Goal: Transaction & Acquisition: Purchase product/service

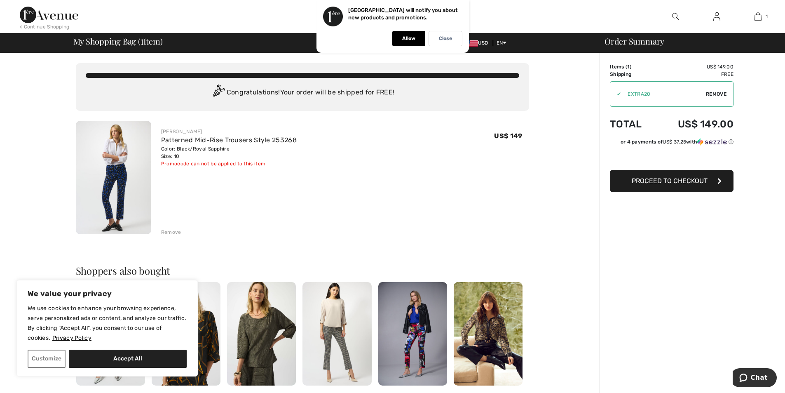
click at [118, 184] on img at bounding box center [113, 177] width 75 height 113
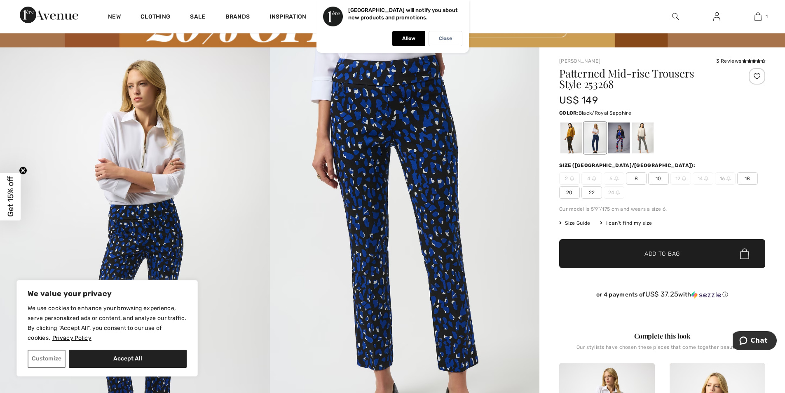
scroll to position [48, 0]
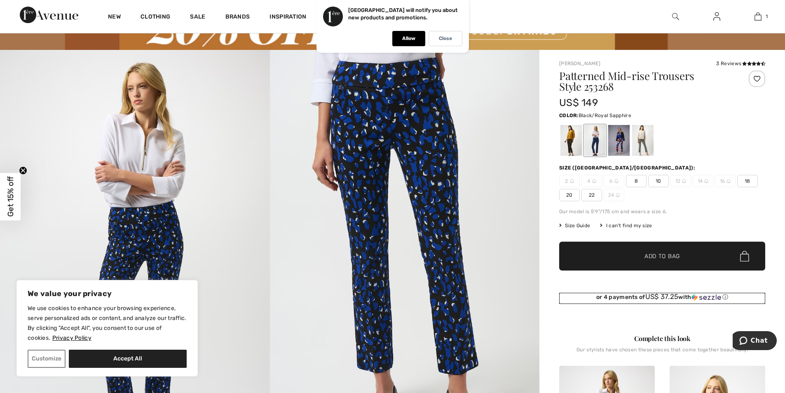
click at [688, 295] on div "or 4 payments of US$ 37.25 with ⓘ" at bounding box center [662, 297] width 206 height 8
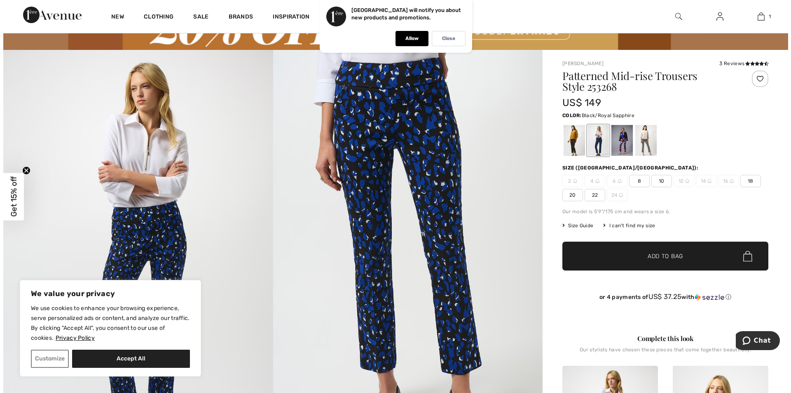
scroll to position [0, 0]
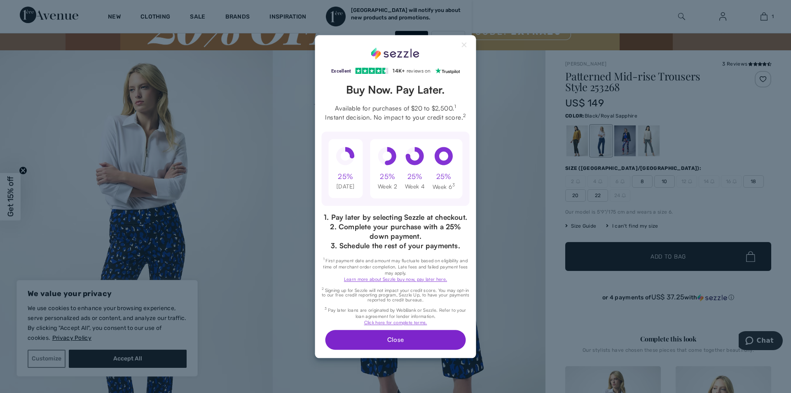
click at [405, 342] on button "Close" at bounding box center [395, 340] width 141 height 20
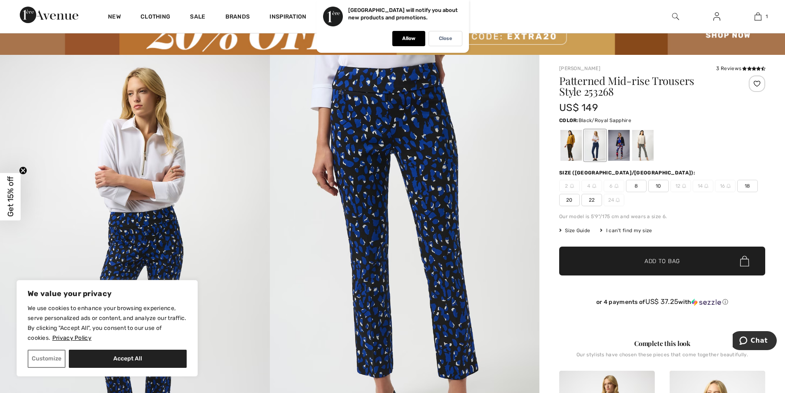
scroll to position [48, 0]
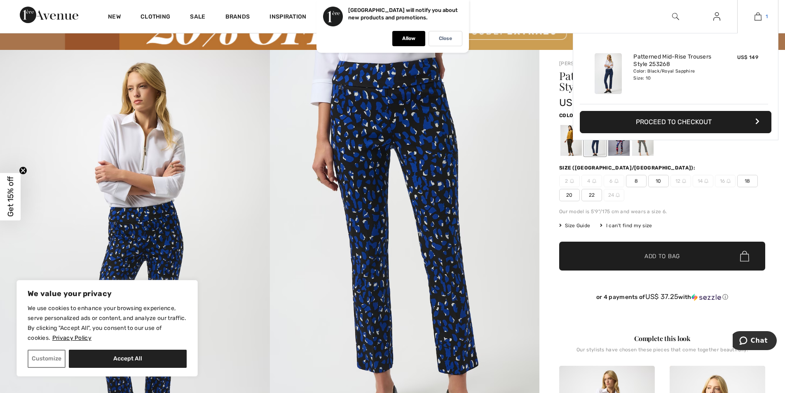
click at [762, 17] on link "1" at bounding box center [758, 17] width 40 height 10
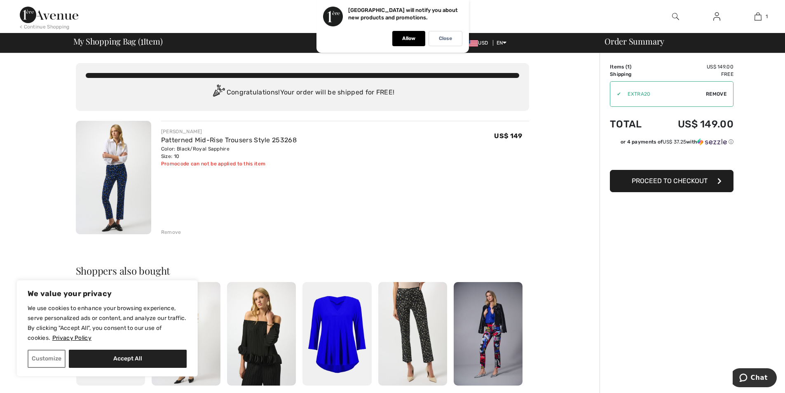
click at [673, 181] on span "Proceed to Checkout" at bounding box center [670, 181] width 76 height 8
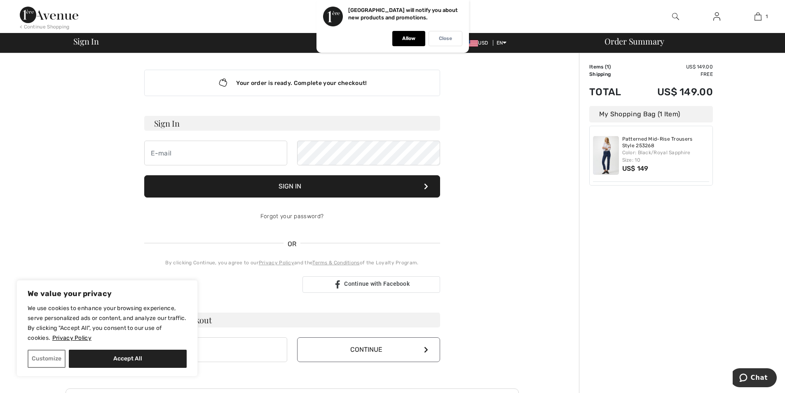
click at [439, 35] on p "Close" at bounding box center [445, 38] width 13 height 6
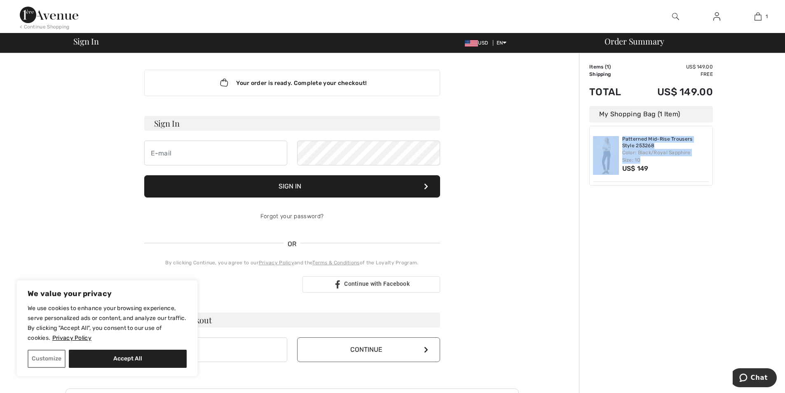
drag, startPoint x: 622, startPoint y: 134, endPoint x: 696, endPoint y: 159, distance: 78.7
click at [696, 159] on div "Patterned Mid-Rise Trousers Style 253268 Color: Black/Royal Sapphire Size: 10 U…" at bounding box center [651, 155] width 116 height 52
